Goal: Information Seeking & Learning: Learn about a topic

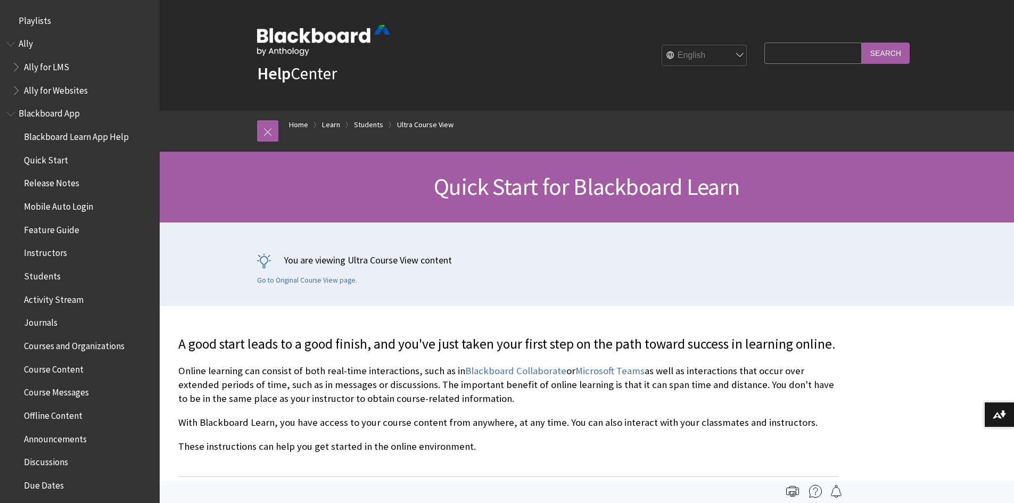
scroll to position [1458, 0]
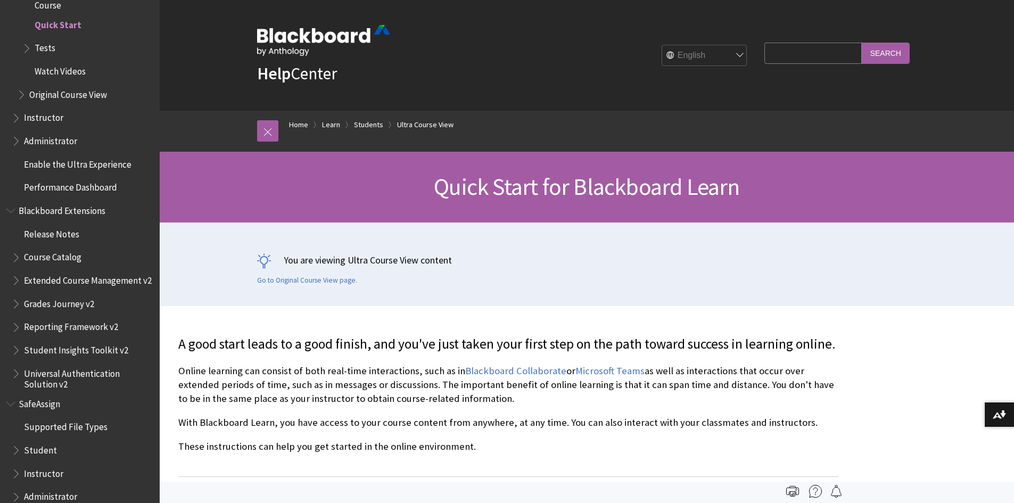
click at [801, 57] on input "Search Query" at bounding box center [813, 53] width 97 height 21
type input "ai discussion"
click at [862, 43] on input "Search" at bounding box center [886, 53] width 48 height 21
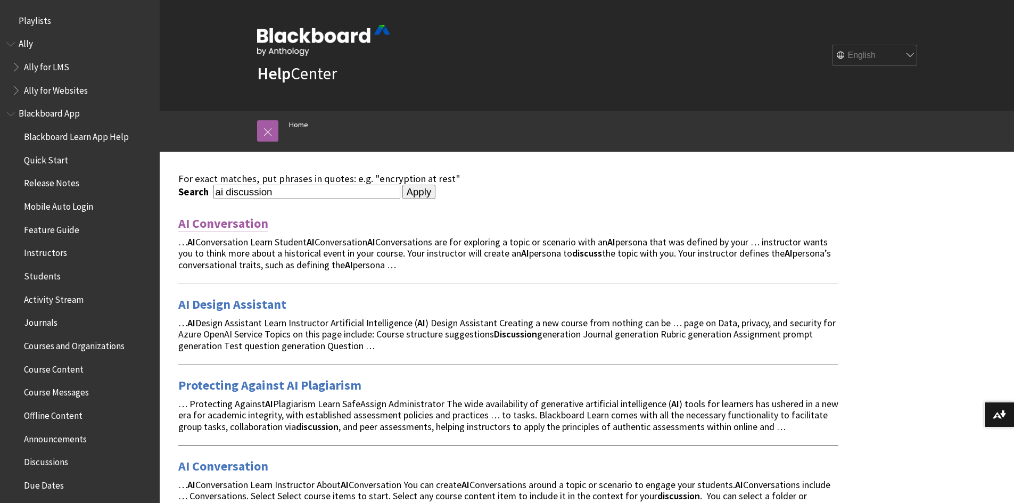
click at [206, 227] on link "AI Conversation" at bounding box center [223, 223] width 90 height 17
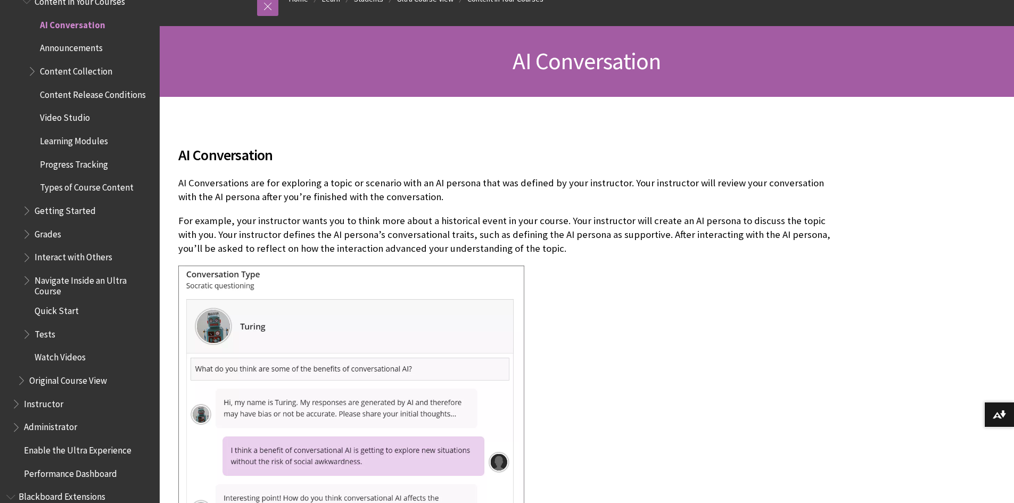
scroll to position [160, 0]
